Goal: Information Seeking & Learning: Learn about a topic

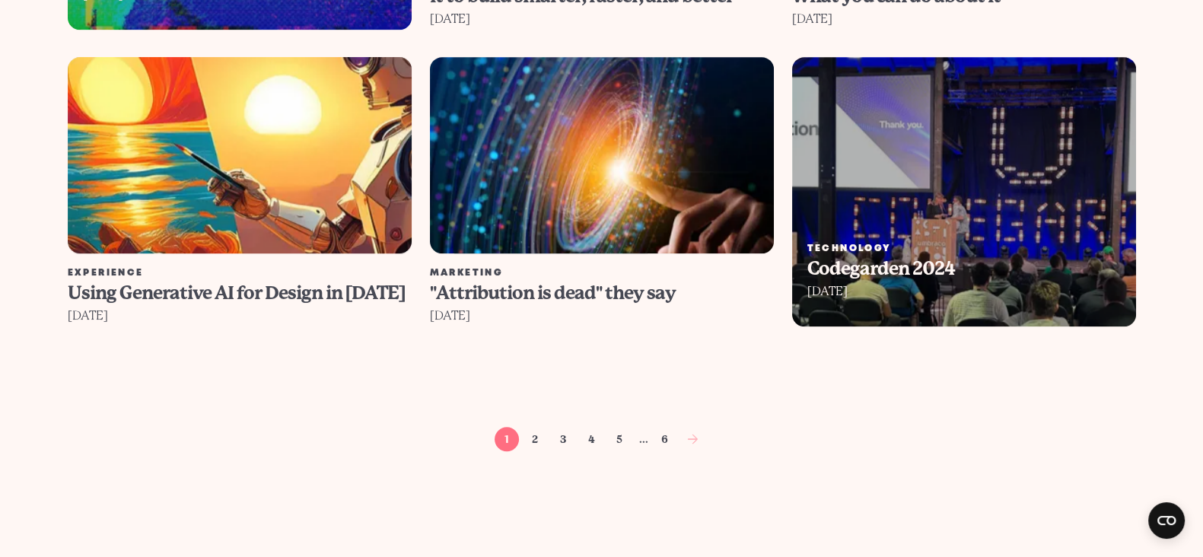
scroll to position [1712, 0]
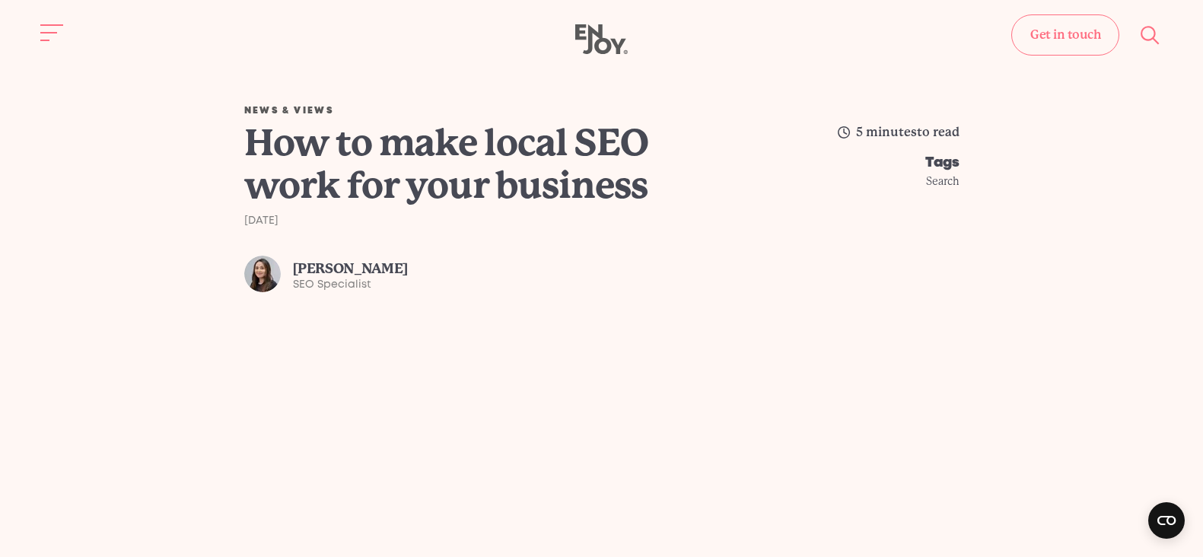
scroll to position [7506, 0]
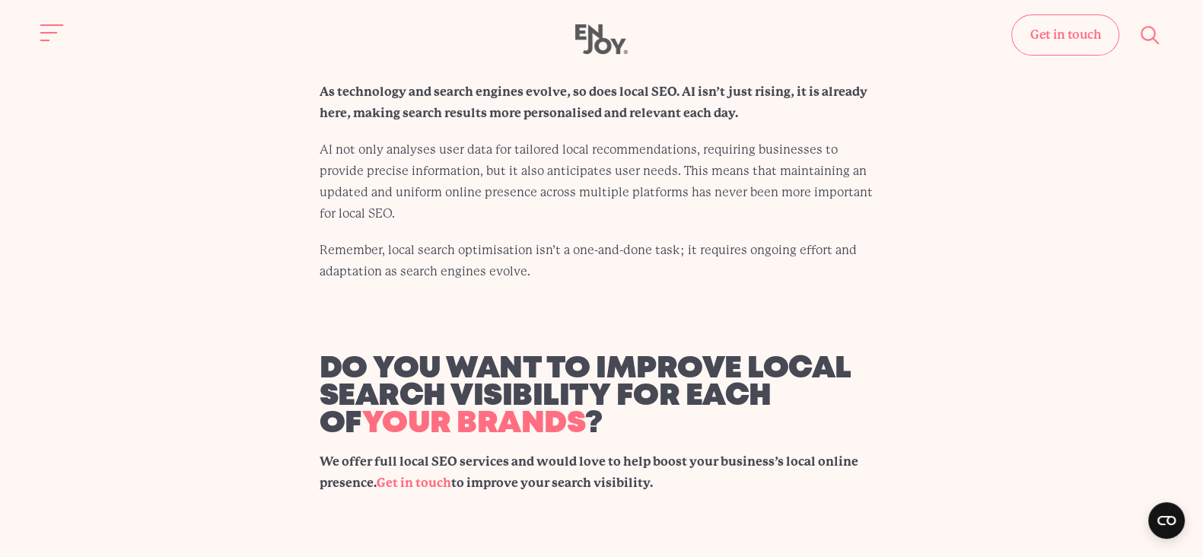
click at [891, 183] on div "The future of local SEO As technology and search engines evolve, so does local …" at bounding box center [602, 161] width 638 height 242
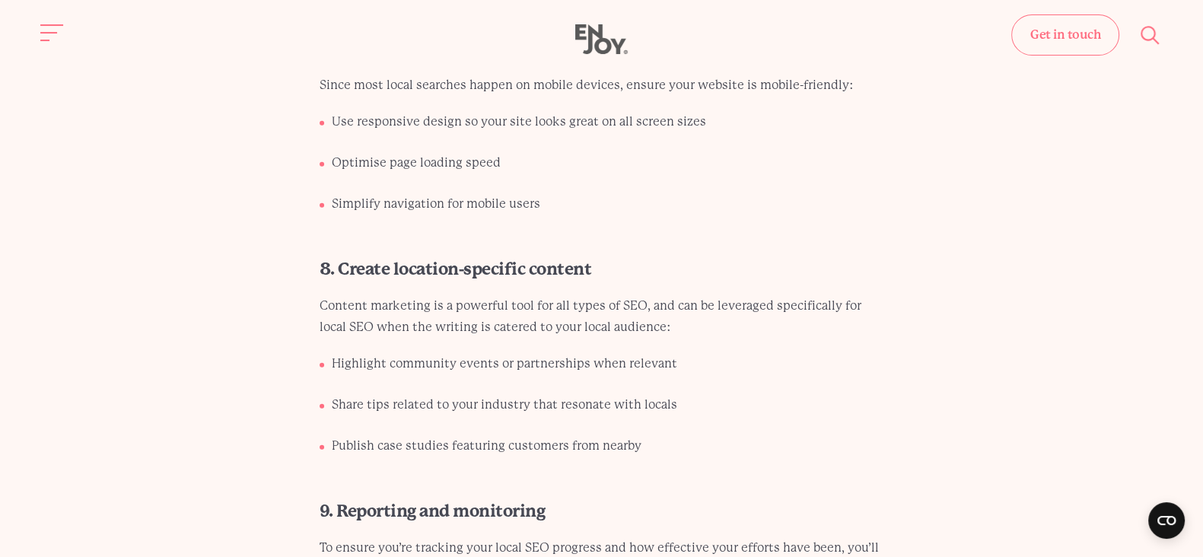
scroll to position [5509, 0]
